Goal: Information Seeking & Learning: Learn about a topic

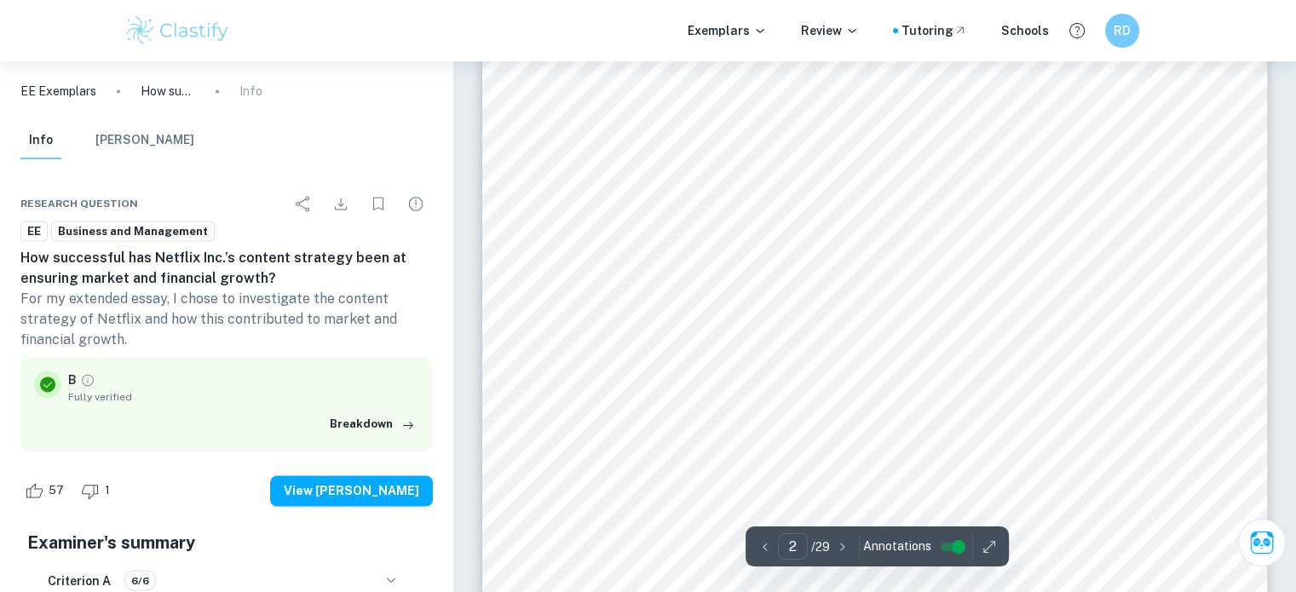
scroll to position [1987, 0]
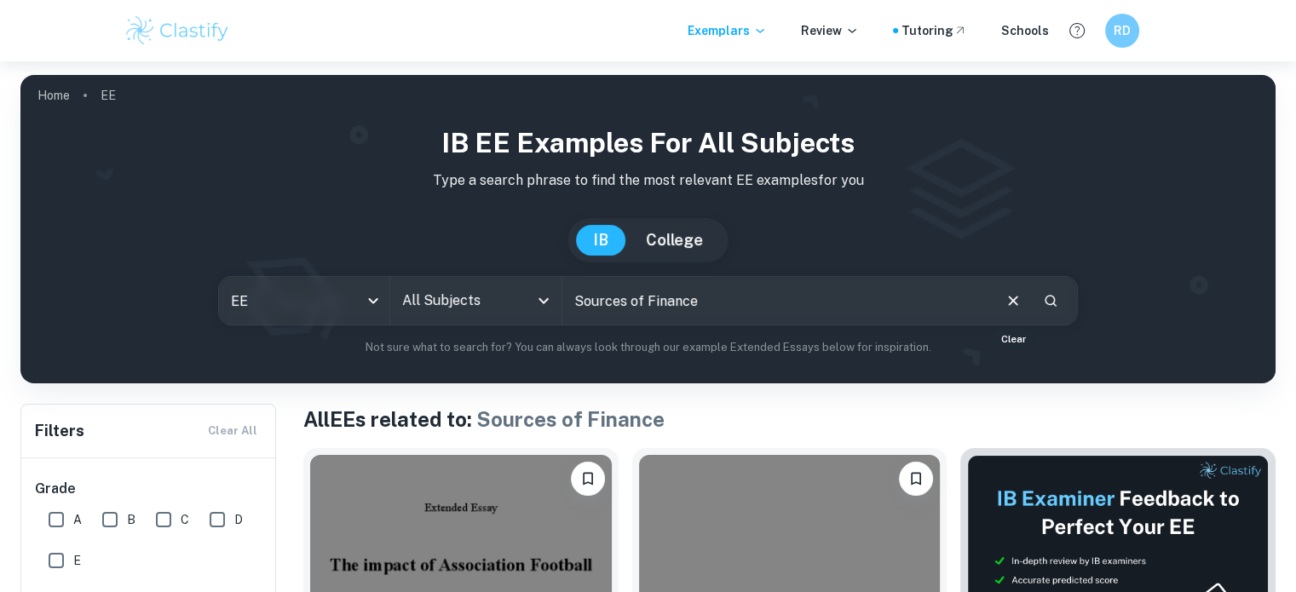
click at [1007, 294] on icon "Clear" at bounding box center [1013, 300] width 19 height 19
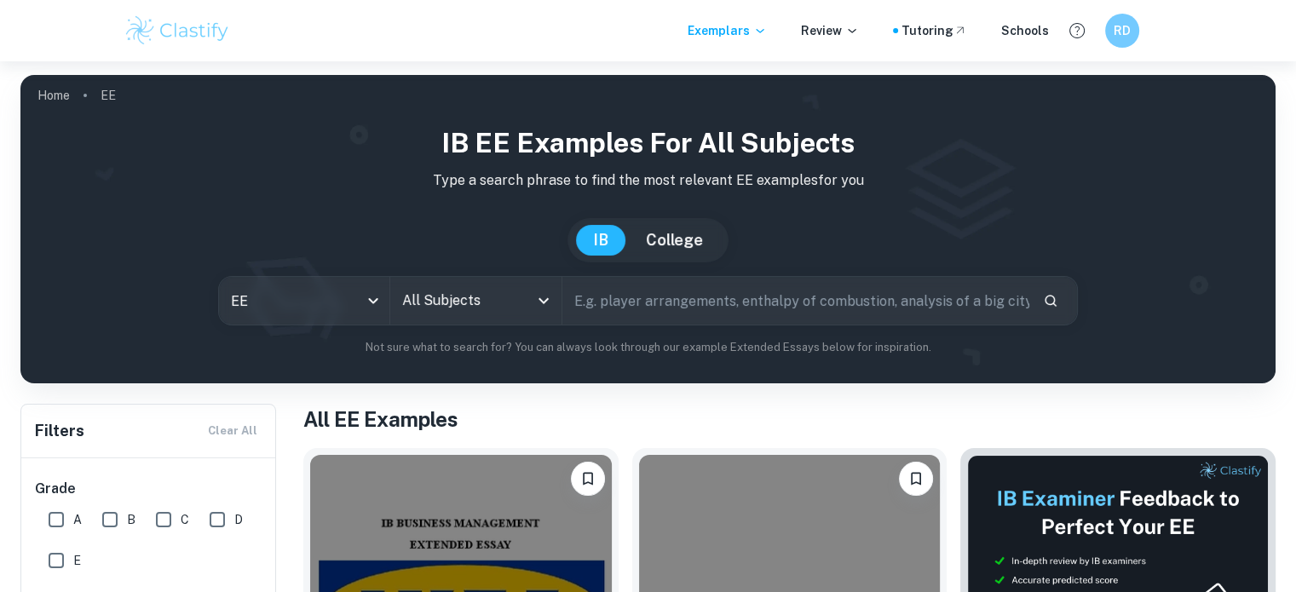
click at [800, 302] on input "text" at bounding box center [795, 301] width 467 height 48
type input "crypto"
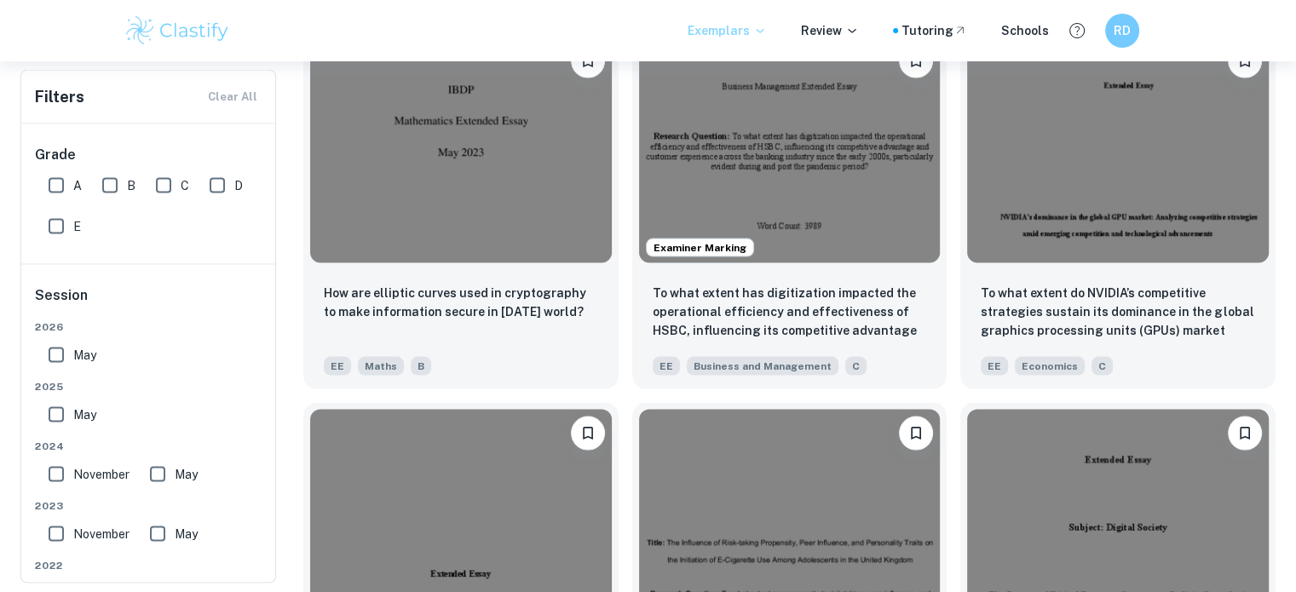
scroll to position [4, 0]
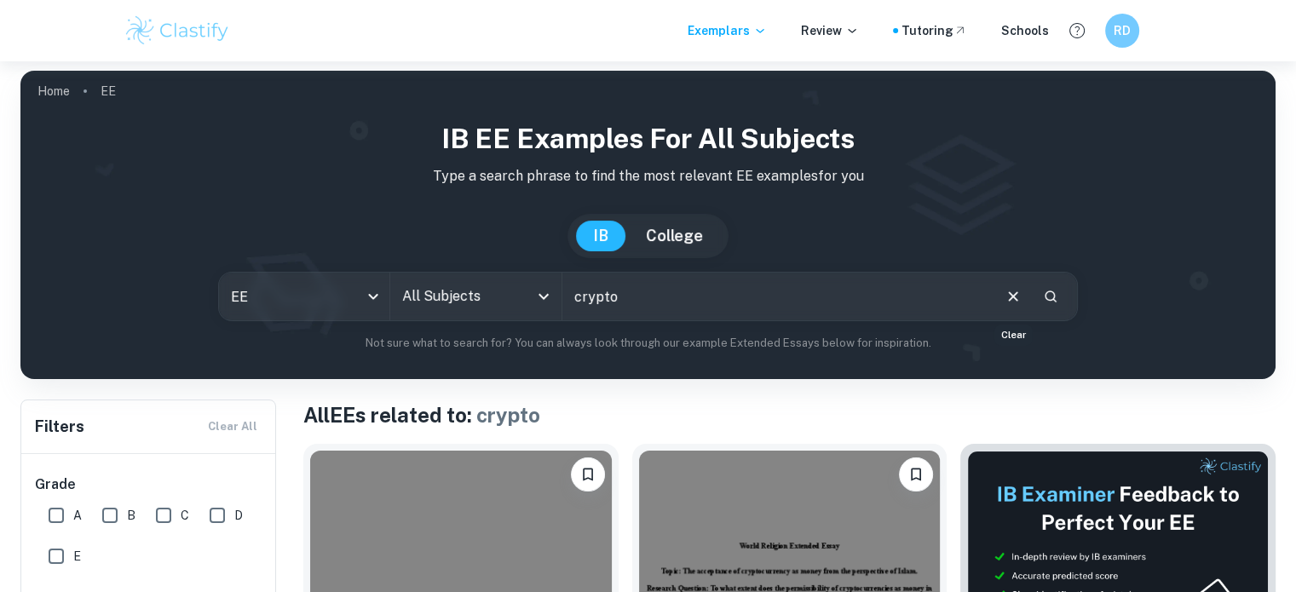
click at [1010, 292] on icon "Clear" at bounding box center [1013, 296] width 19 height 19
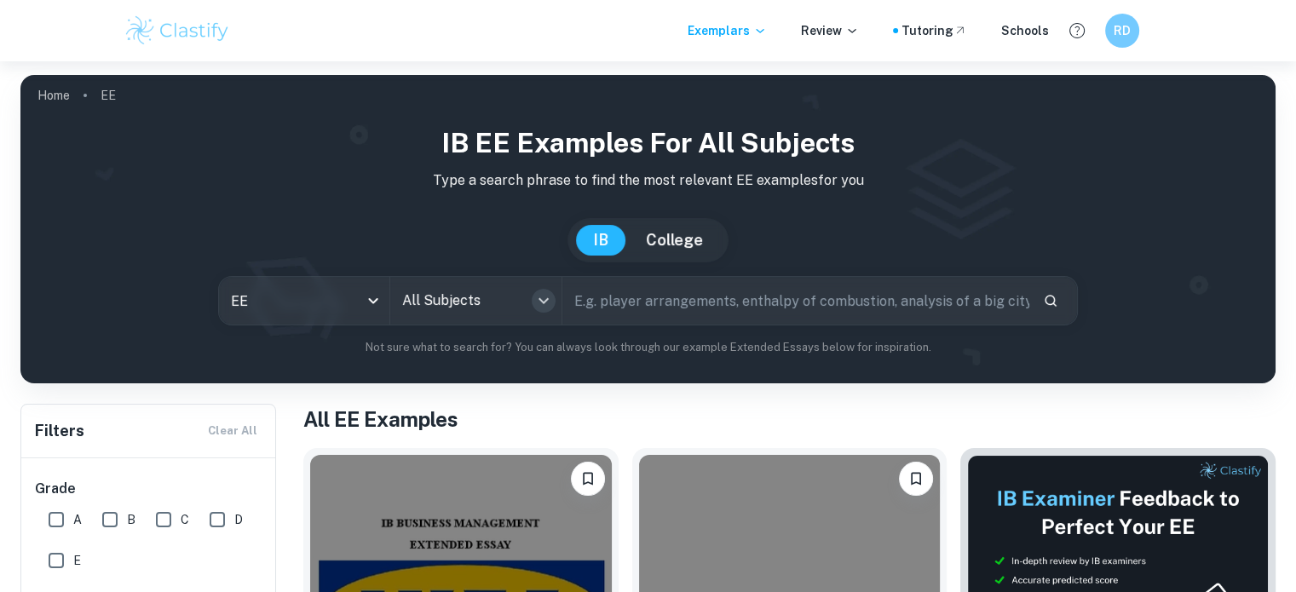
click at [541, 301] on icon "Open" at bounding box center [543, 301] width 10 height 6
click at [129, 210] on div "IB EE examples for all subjects Type a search phrase to find the most relevant …" at bounding box center [648, 239] width 1228 height 233
click at [547, 302] on icon "Open" at bounding box center [543, 300] width 20 height 20
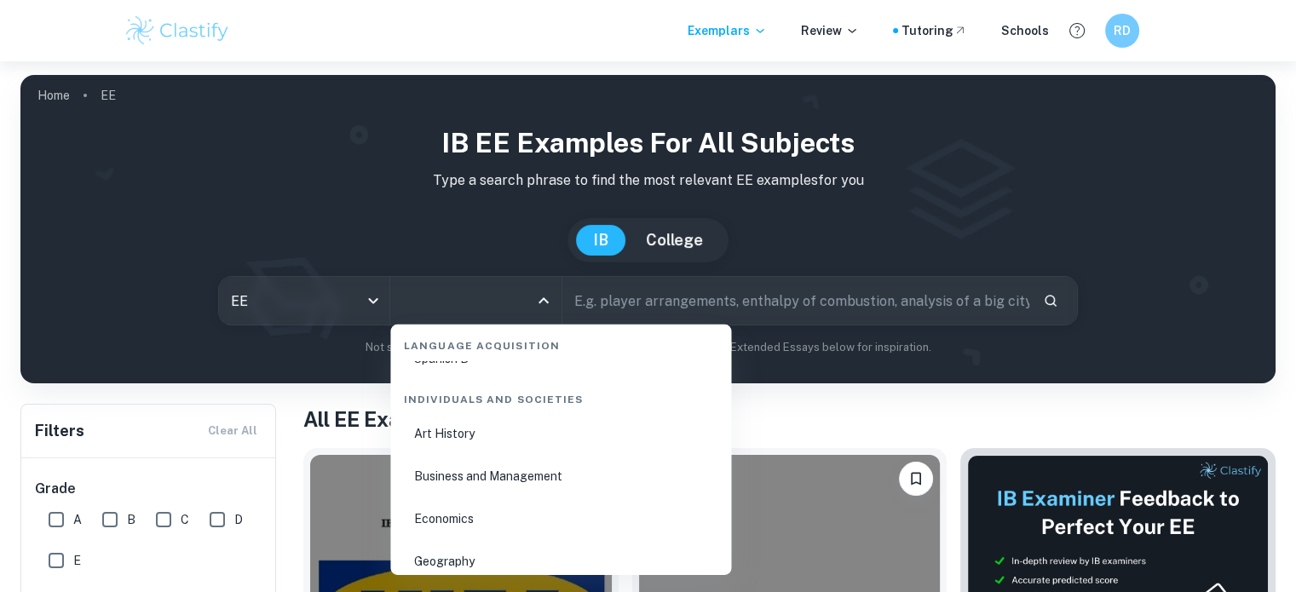
scroll to position [1901, 0]
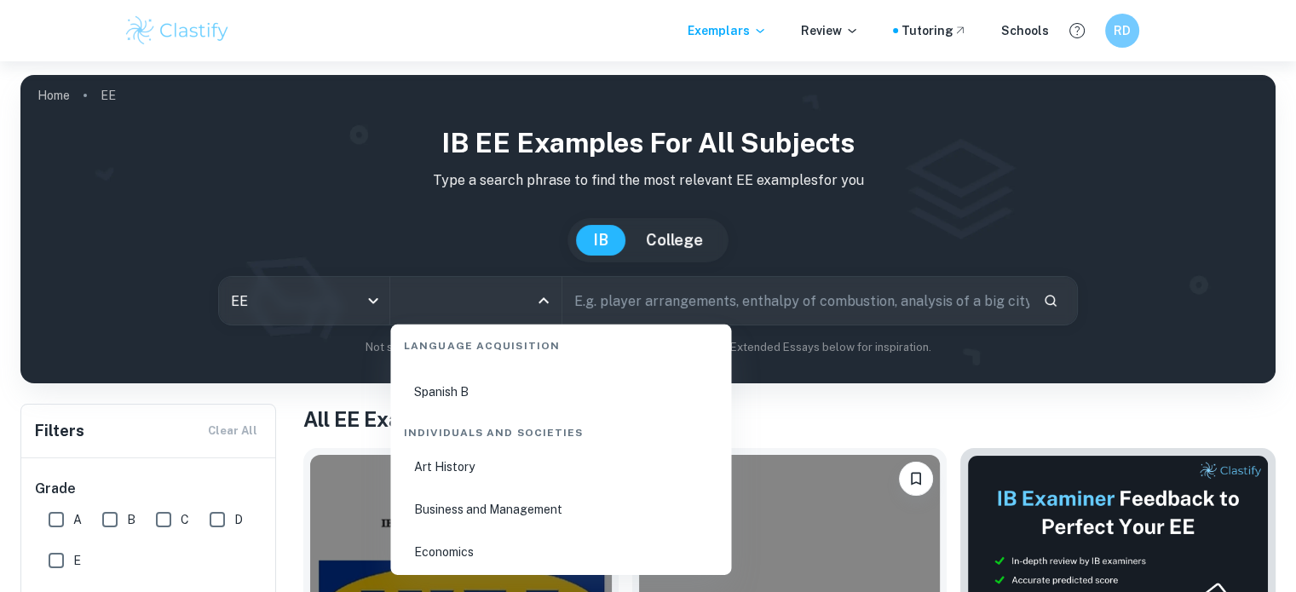
click at [528, 506] on li "Business and Management" at bounding box center [560, 509] width 327 height 39
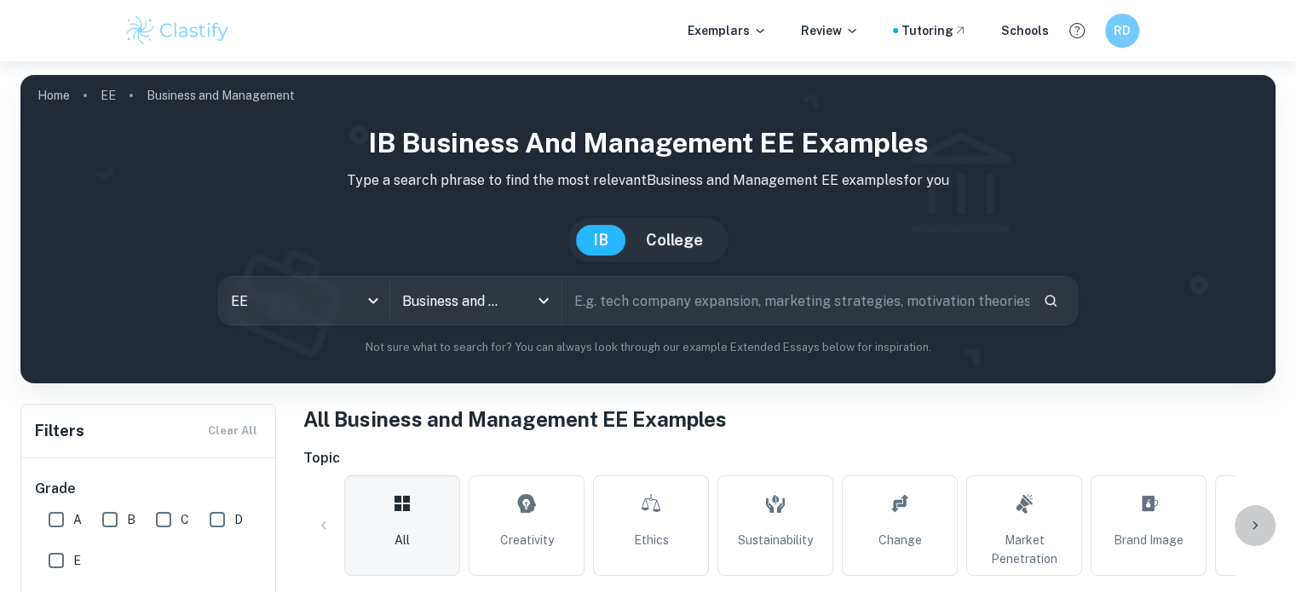
click at [1253, 525] on icon at bounding box center [1254, 525] width 17 height 17
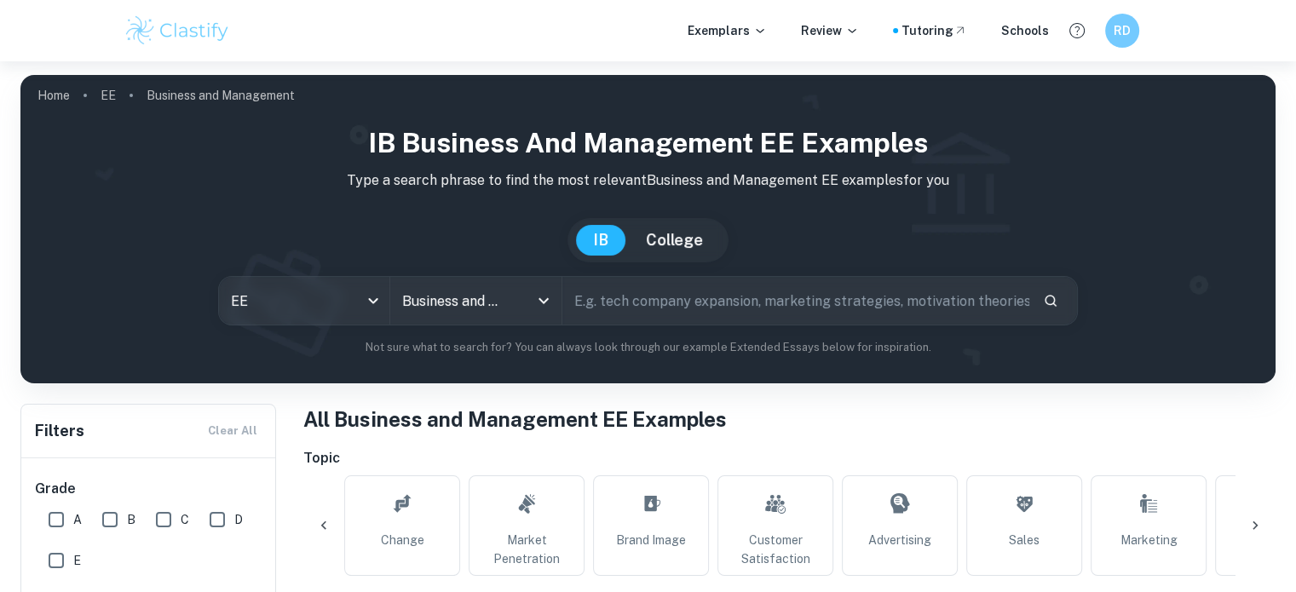
scroll to position [0, 799]
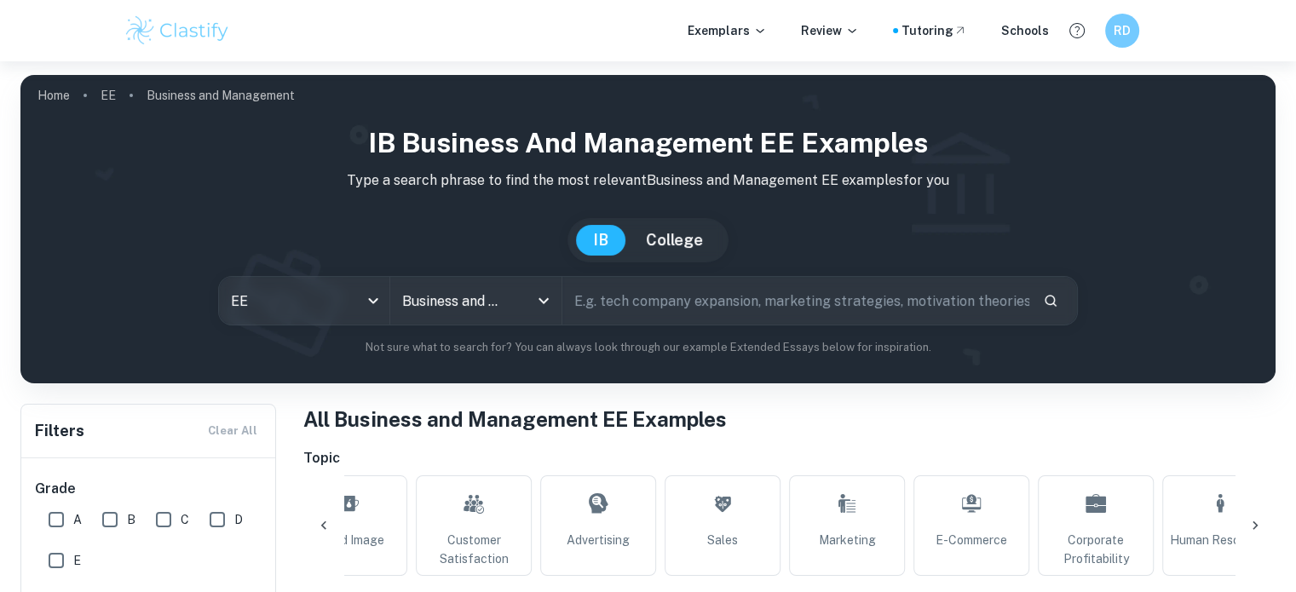
click at [1257, 500] on div "All Creativity Ethics Sustainability Change Market Penetration Brand Image Cust…" at bounding box center [789, 525] width 972 height 101
click at [1257, 522] on icon at bounding box center [1254, 525] width 17 height 17
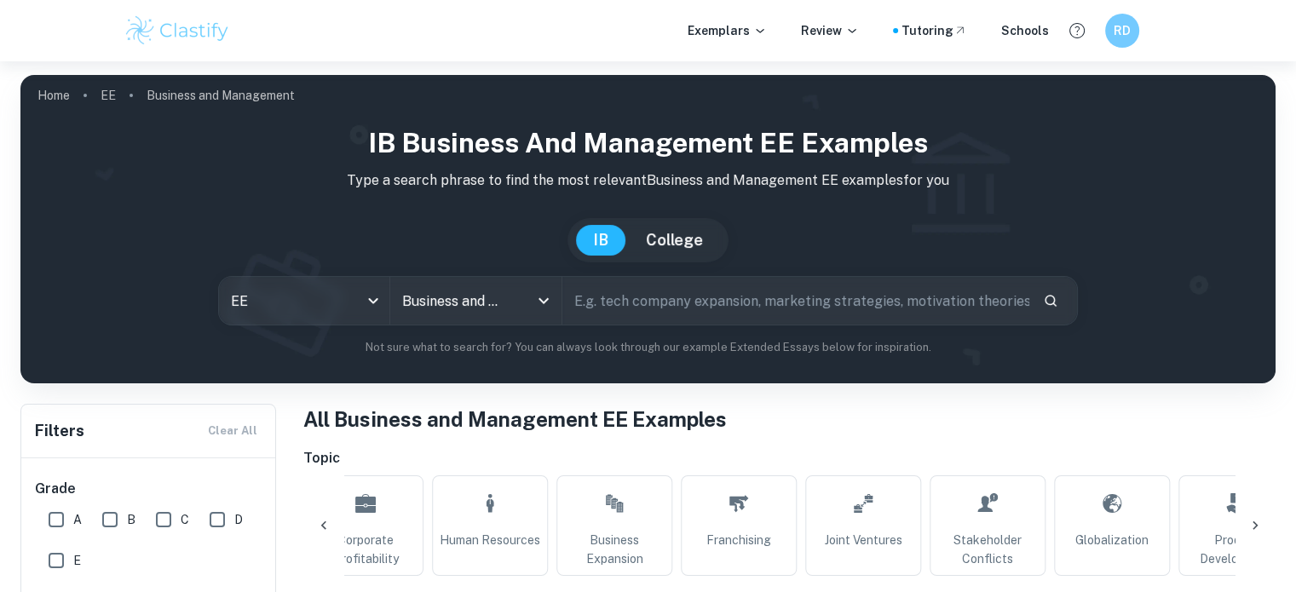
scroll to position [0, 1598]
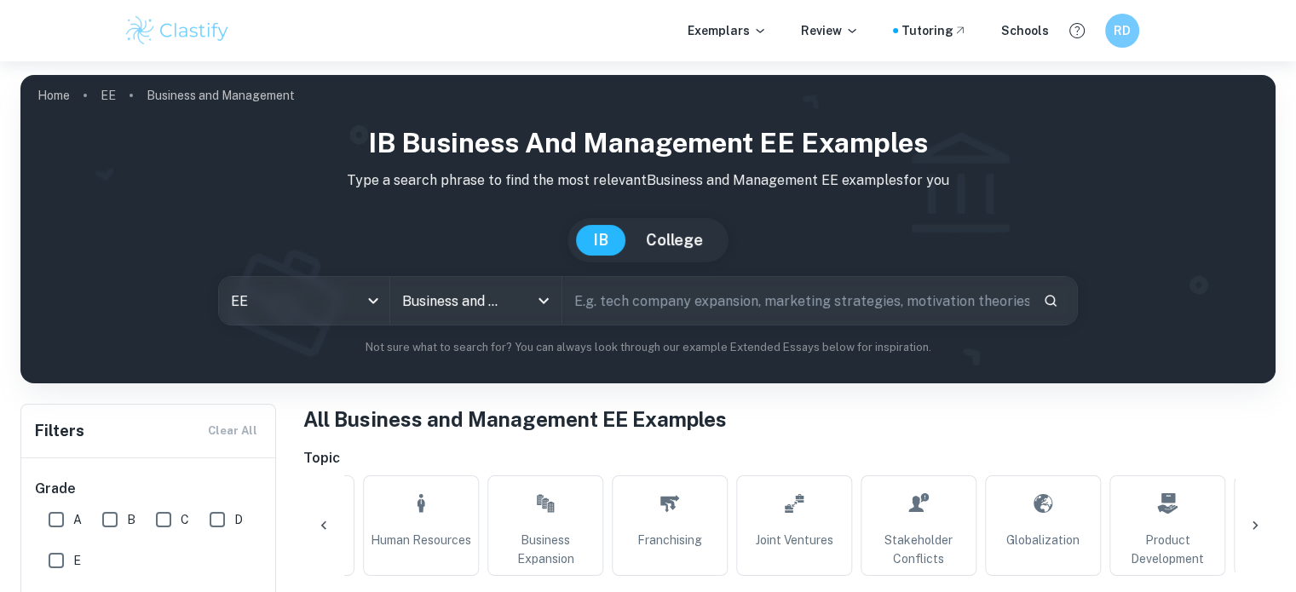
click at [1257, 522] on icon at bounding box center [1254, 525] width 17 height 17
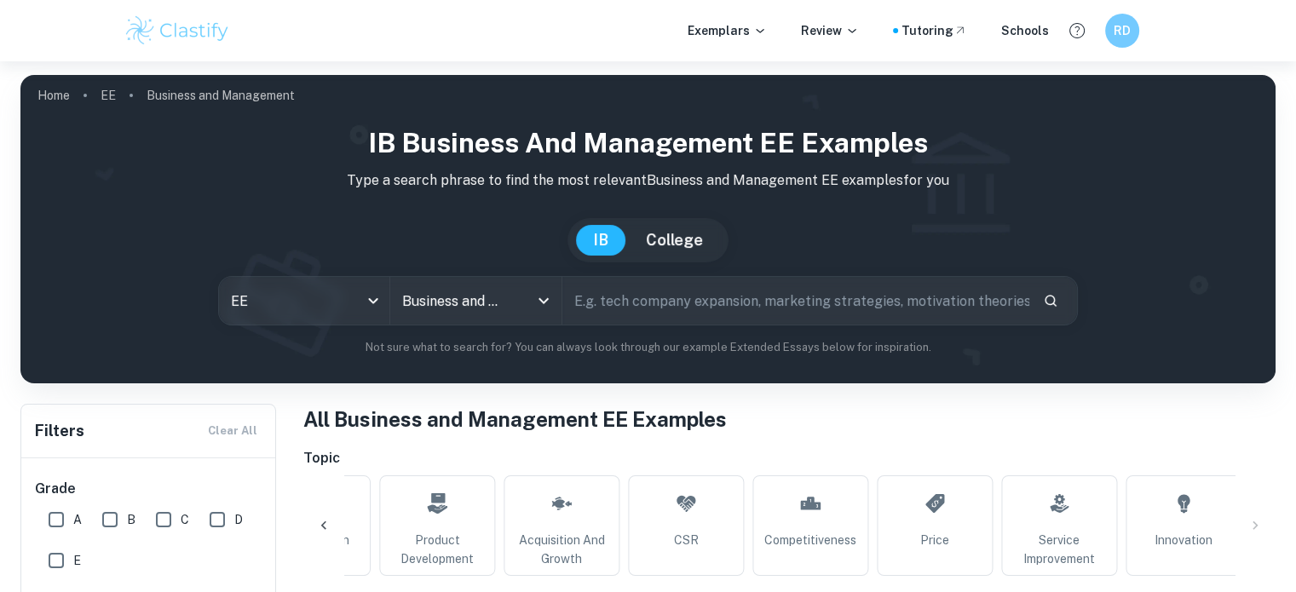
scroll to position [0, 2335]
